Goal: Transaction & Acquisition: Download file/media

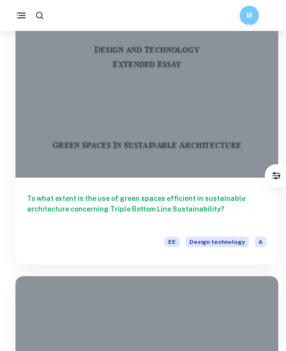
scroll to position [118, 0]
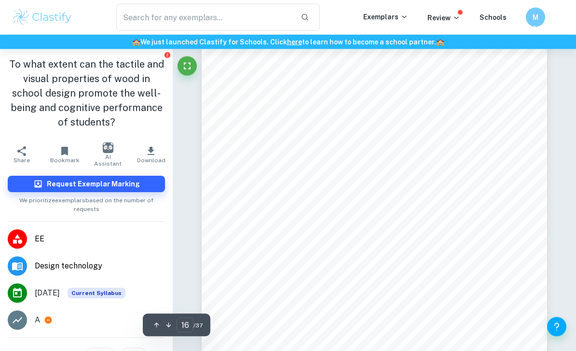
scroll to position [7249, 0]
type input "13"
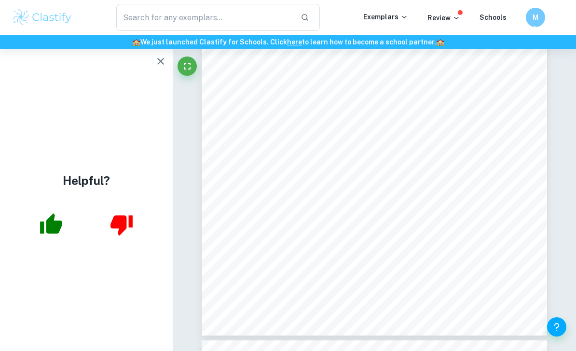
click at [155, 66] on icon "button" at bounding box center [161, 61] width 12 height 12
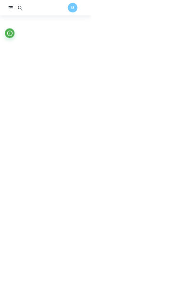
scroll to position [5776, 0]
click at [24, 19] on icon "button" at bounding box center [21, 16] width 12 height 12
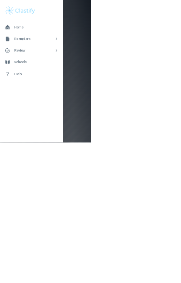
click at [181, 116] on div at bounding box center [90, 141] width 181 height 283
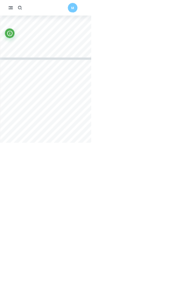
scroll to position [5600, 0]
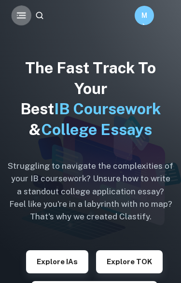
click at [22, 10] on icon "button" at bounding box center [21, 16] width 12 height 12
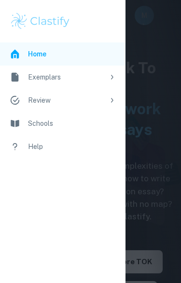
click at [41, 79] on div "Exemplars" at bounding box center [66, 77] width 76 height 11
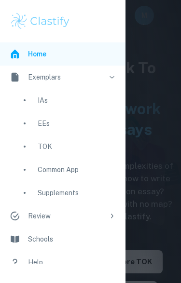
click at [50, 122] on div "EEs" at bounding box center [77, 123] width 78 height 11
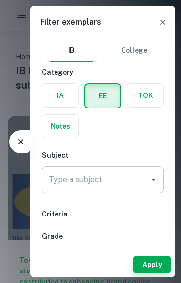
click at [115, 190] on div "Type a subject" at bounding box center [103, 179] width 122 height 27
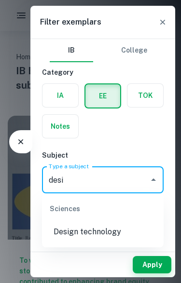
type input "desig"
click at [75, 237] on li "Design technology" at bounding box center [103, 231] width 122 height 23
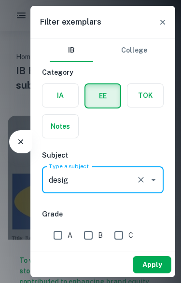
click at [158, 271] on button "Apply" at bounding box center [152, 264] width 39 height 17
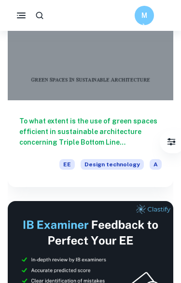
click at [86, 144] on h6 "To what extent is the use of green spaces efficient in sustainable architecture…" at bounding box center [90, 132] width 142 height 32
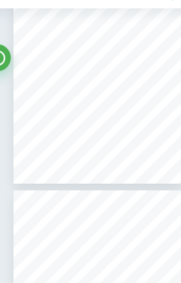
scroll to position [714, 0]
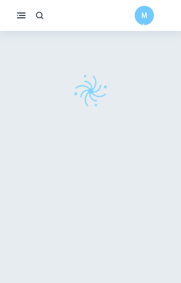
scroll to position [247, 53]
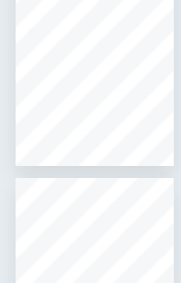
type input "1"
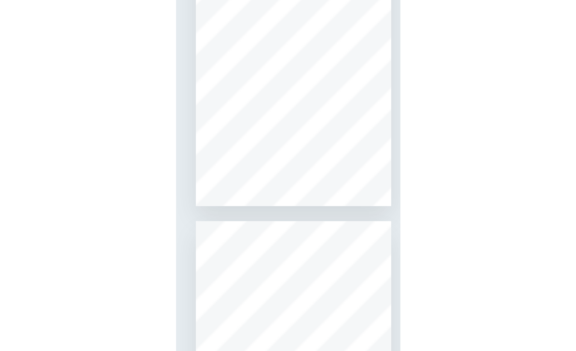
scroll to position [0, 0]
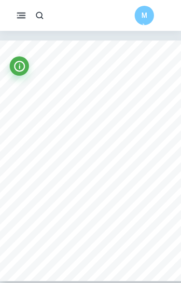
click at [25, 15] on rect "button" at bounding box center [22, 15] width 7 height 1
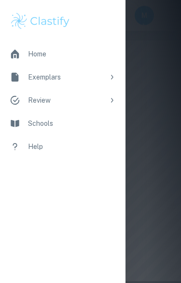
click at [146, 81] on div at bounding box center [90, 141] width 181 height 283
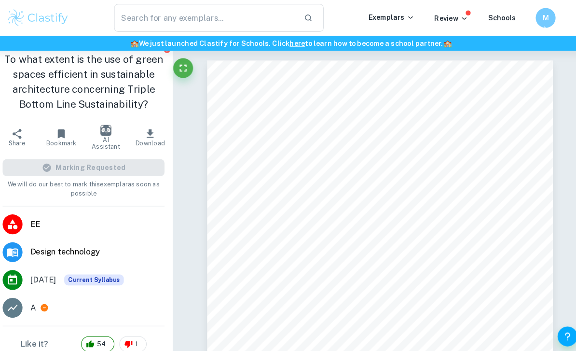
scroll to position [6, 0]
click at [145, 127] on icon "button" at bounding box center [151, 130] width 12 height 12
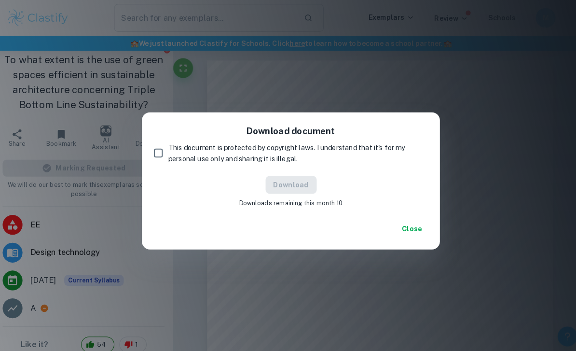
click at [144, 153] on div "Download document This document is protected by copyright laws. I understand th…" at bounding box center [287, 161] width 289 height 104
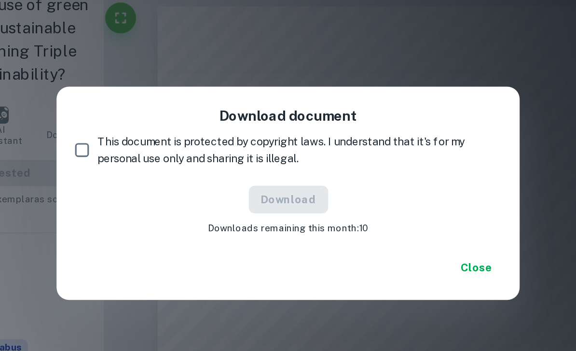
click at [150, 139] on input "This document is protected by copyright laws. I understand that it's for my per…" at bounding box center [159, 148] width 19 height 19
checkbox input "true"
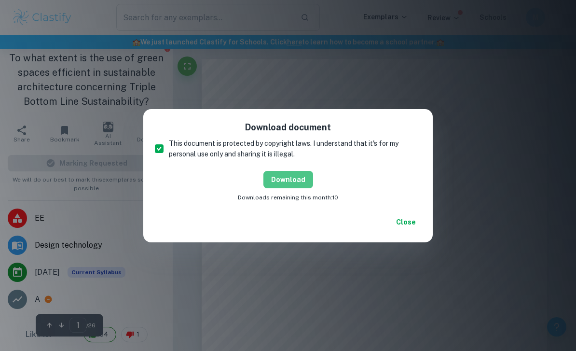
click at [180, 176] on button "Download" at bounding box center [288, 179] width 50 height 17
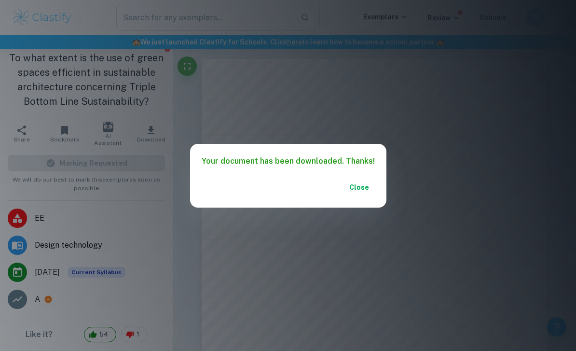
click at [180, 186] on button "Close" at bounding box center [359, 186] width 31 height 17
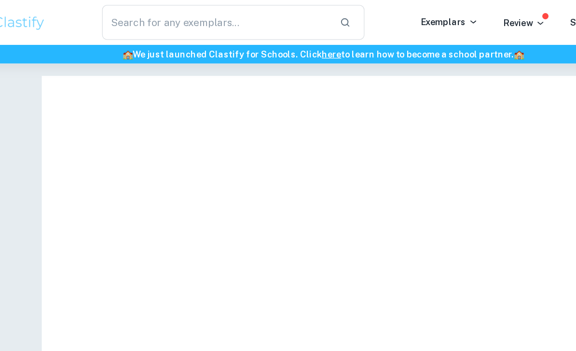
scroll to position [0, 0]
